Goal: Information Seeking & Learning: Learn about a topic

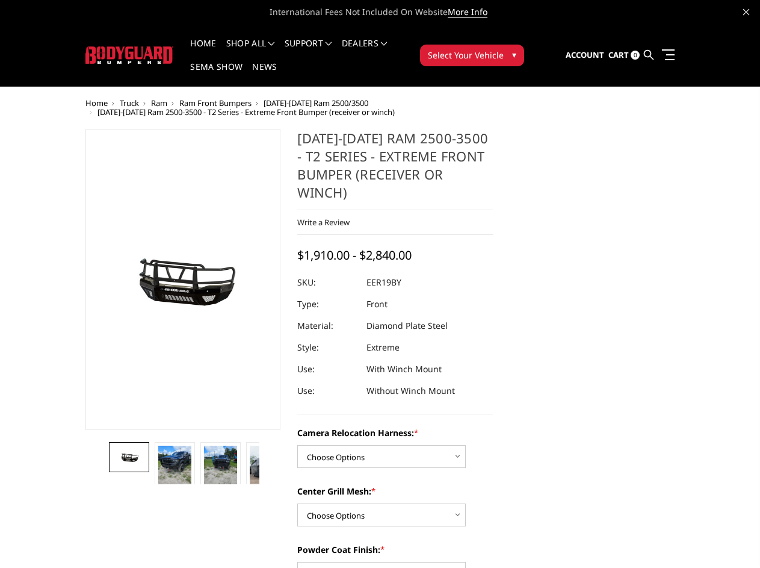
click at [380, 315] on dd "Diamond Plate Steel" at bounding box center [407, 326] width 81 height 22
click at [324, 43] on li "Support FAQ Install Instructions Shipping Warranty Terms & Conditions Cancellat…" at bounding box center [308, 50] width 57 height 23
click at [324, 51] on li "Support FAQ Install Instructions Shipping Warranty Terms & Conditions Cancellat…" at bounding box center [308, 50] width 57 height 23
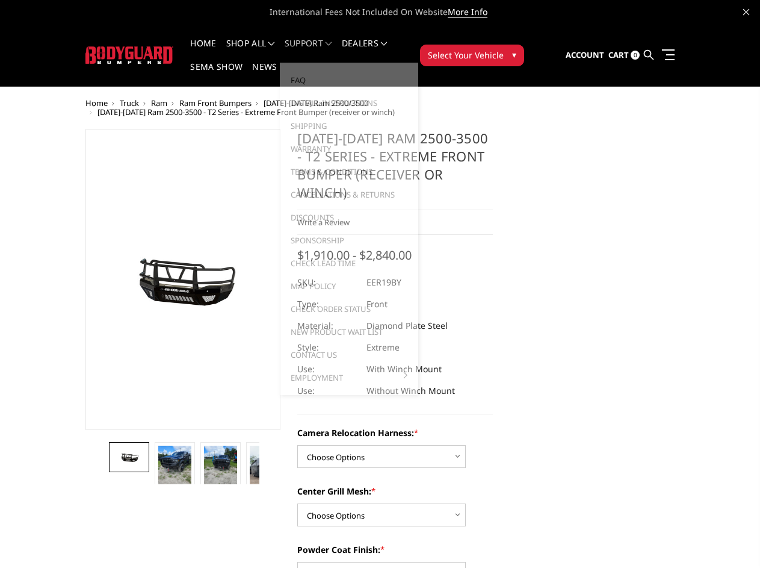
click at [504, 49] on span "Select Your Vehicle" at bounding box center [466, 55] width 76 height 13
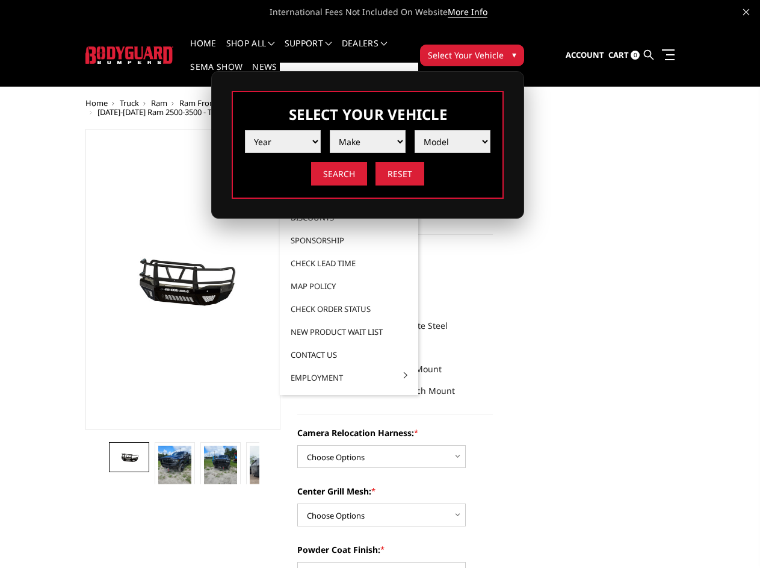
click at [504, 49] on span "Select Your Vehicle" at bounding box center [466, 55] width 76 height 13
